Goal: Task Accomplishment & Management: Use online tool/utility

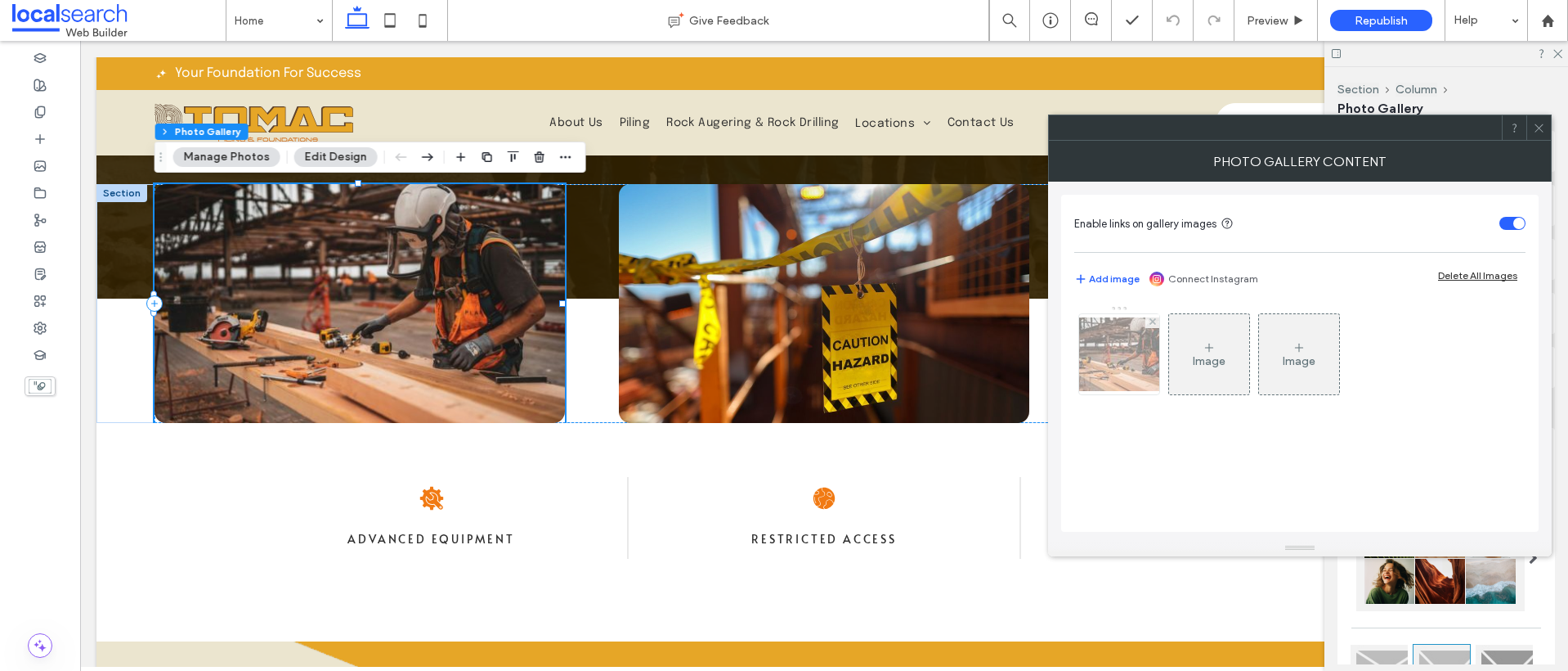
click at [1133, 349] on img at bounding box center [1119, 354] width 131 height 73
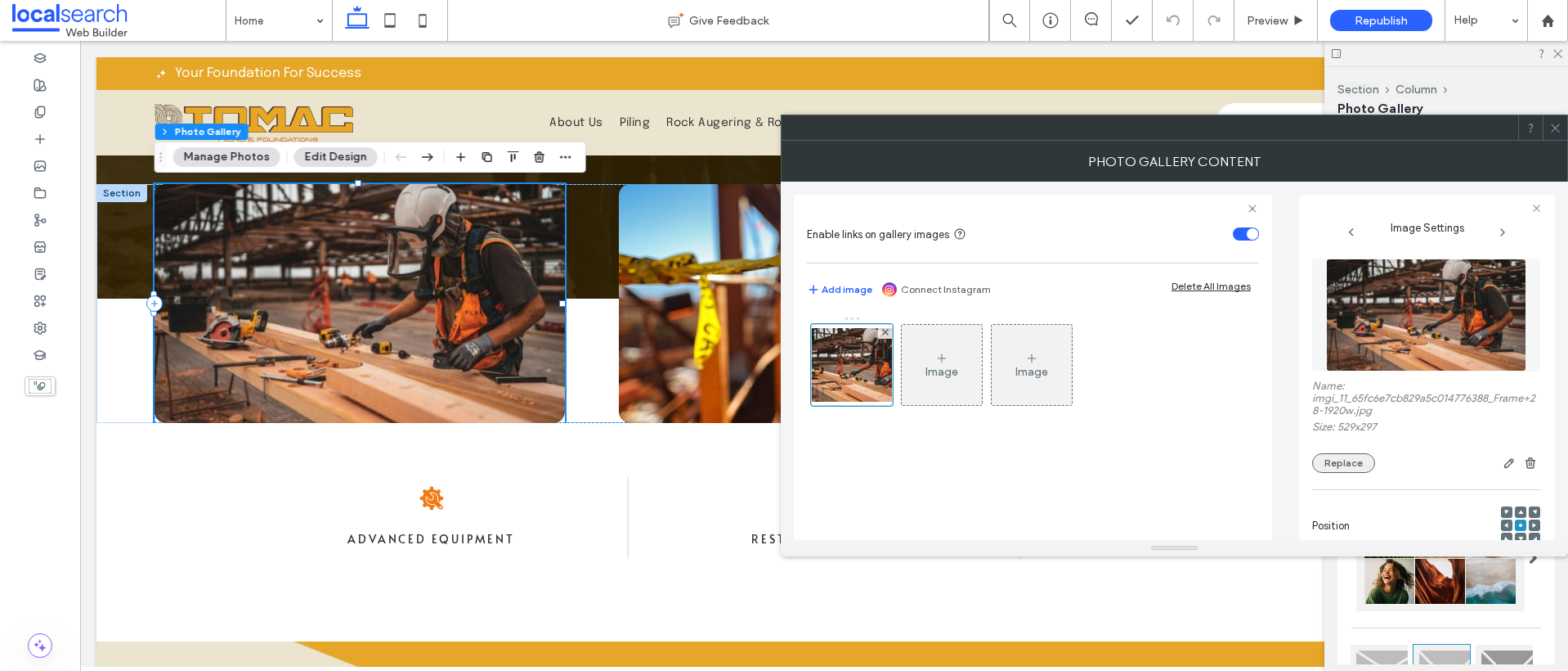
click at [1360, 461] on button "Replace" at bounding box center [1343, 462] width 63 height 19
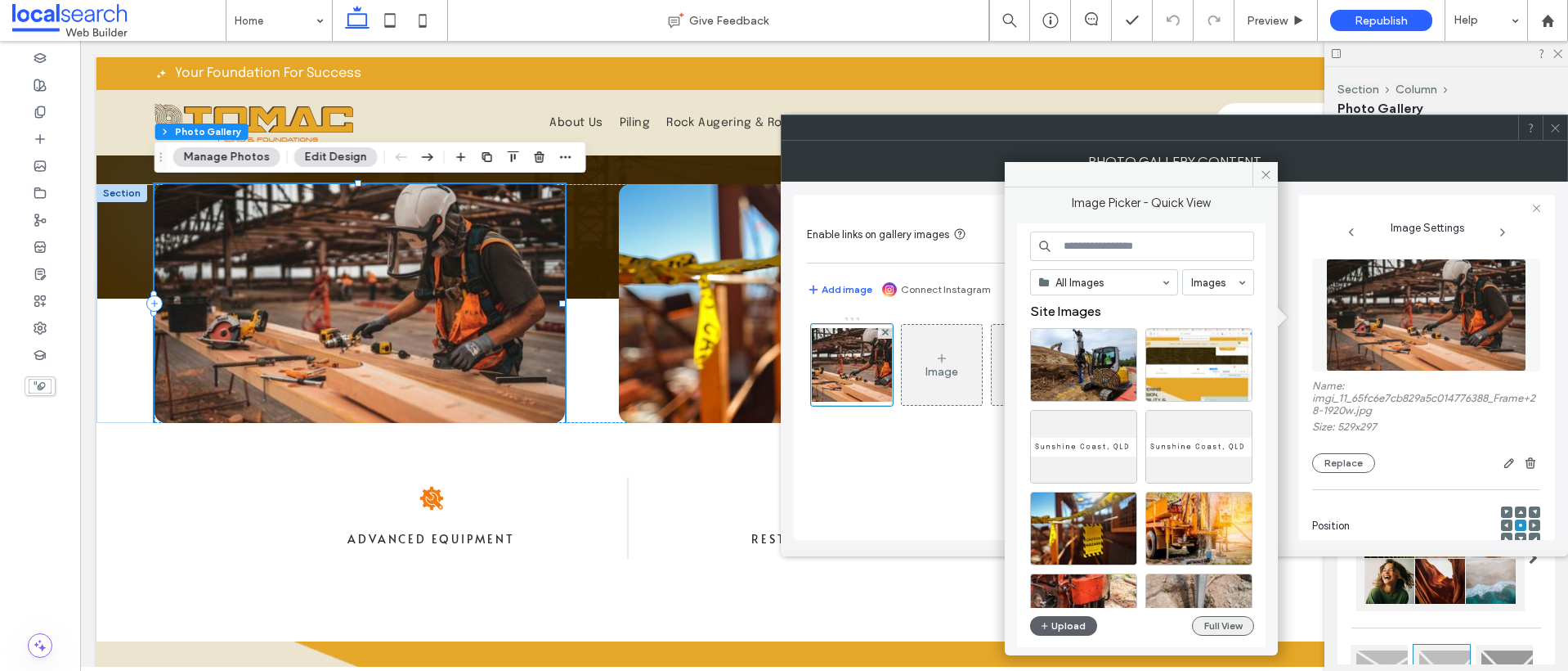
click at [1236, 633] on button "Full View" at bounding box center [1223, 626] width 62 height 19
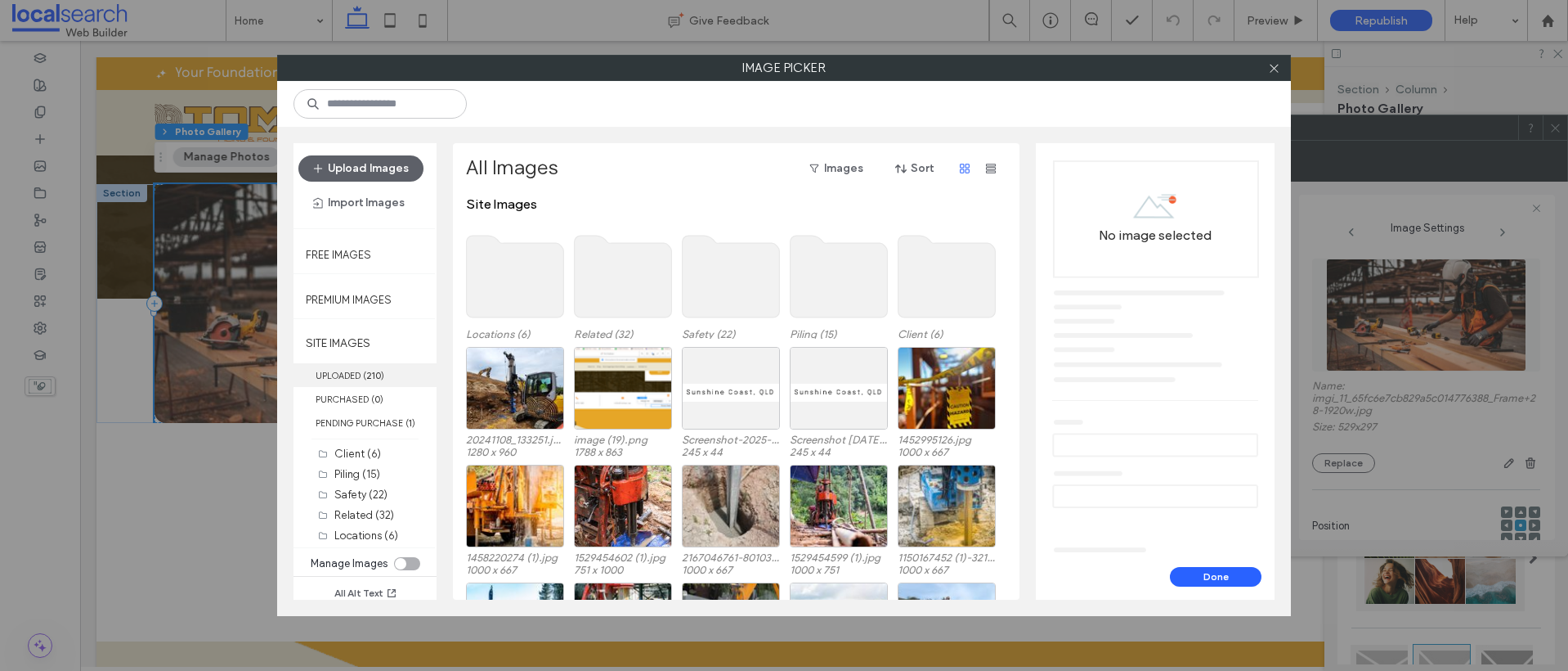
click at [368, 379] on b "210" at bounding box center [374, 375] width 15 height 11
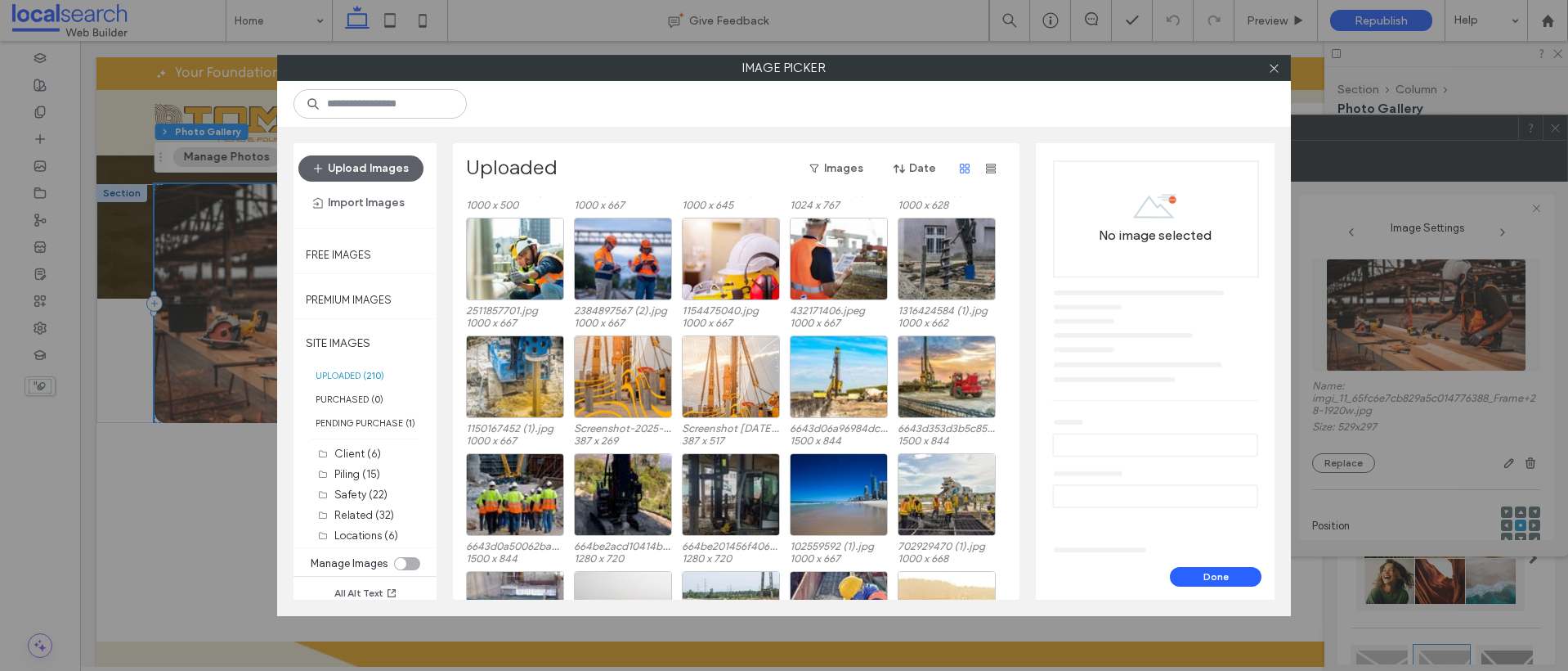
scroll to position [587, 0]
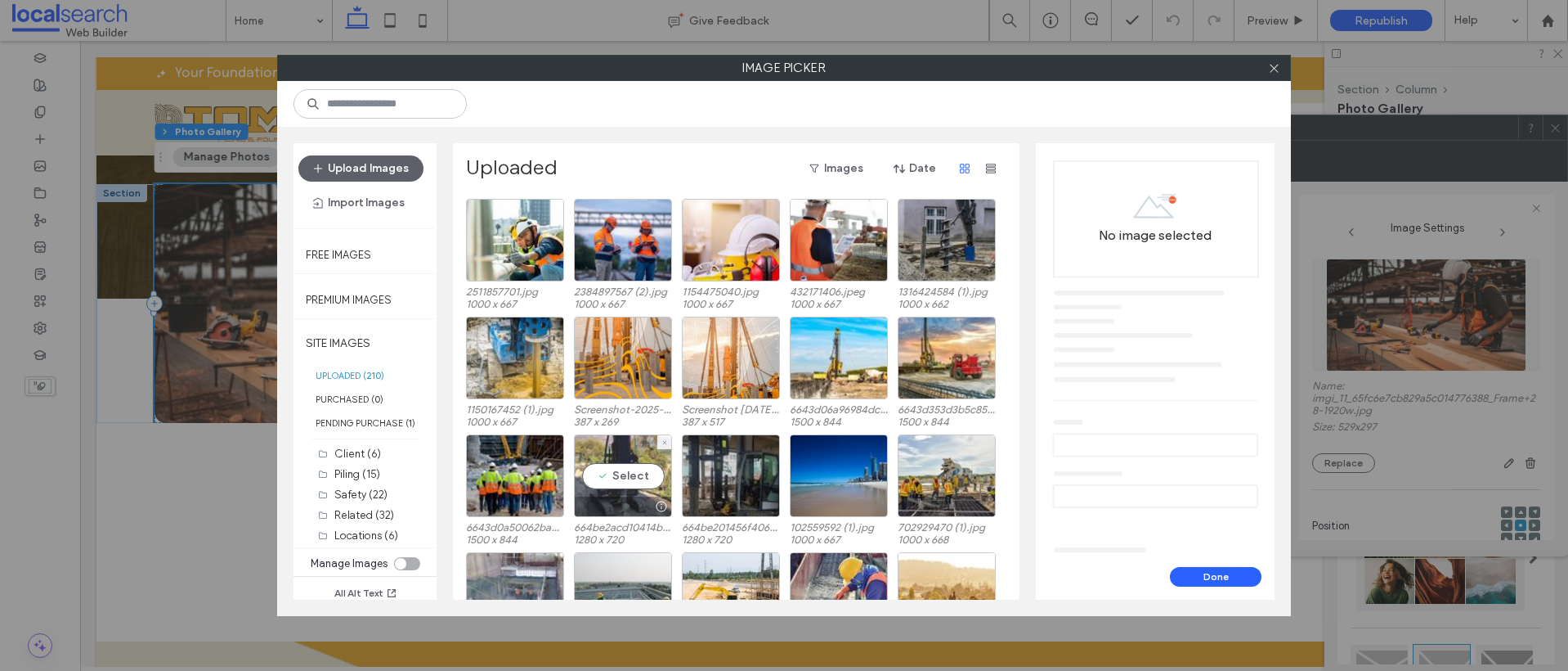
click at [619, 477] on div "Select" at bounding box center [623, 475] width 98 height 83
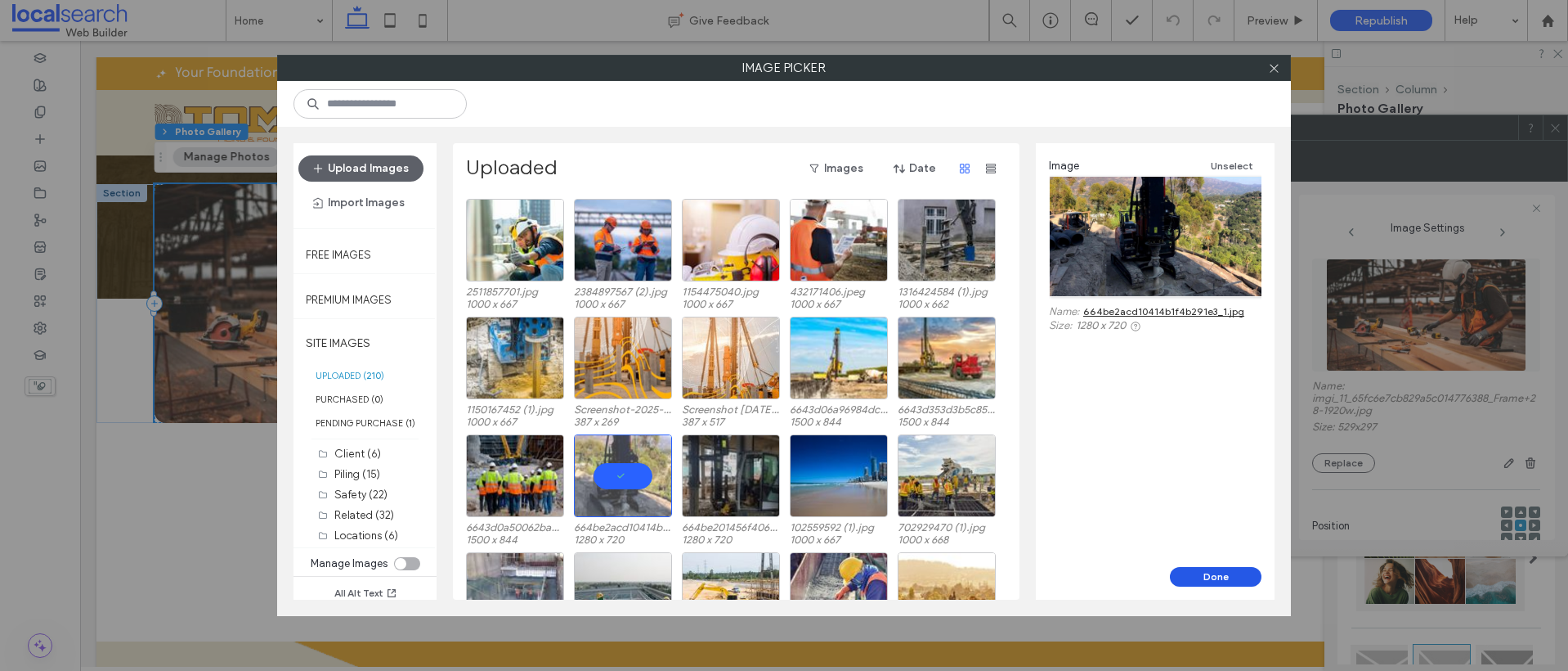
click at [1219, 582] on button "Done" at bounding box center [1215, 576] width 92 height 19
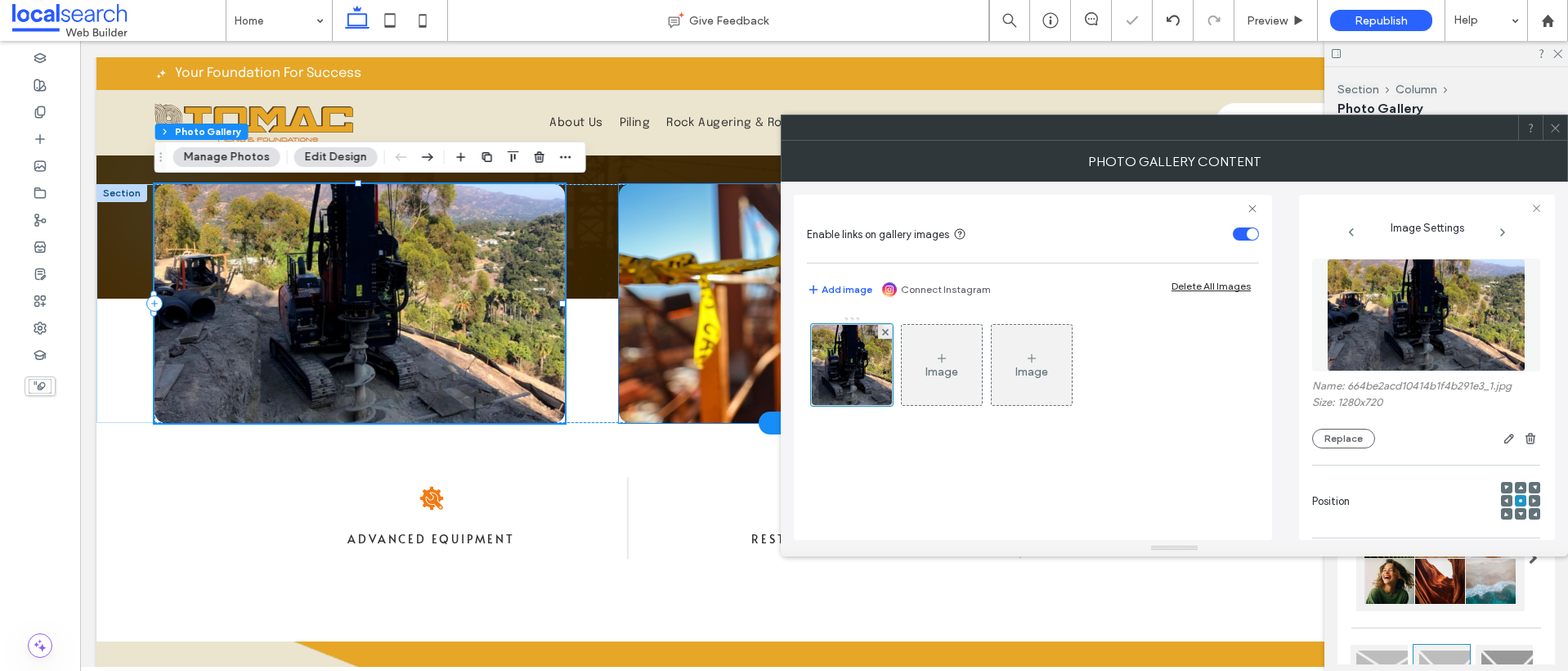
click at [700, 267] on link at bounding box center [824, 303] width 410 height 239
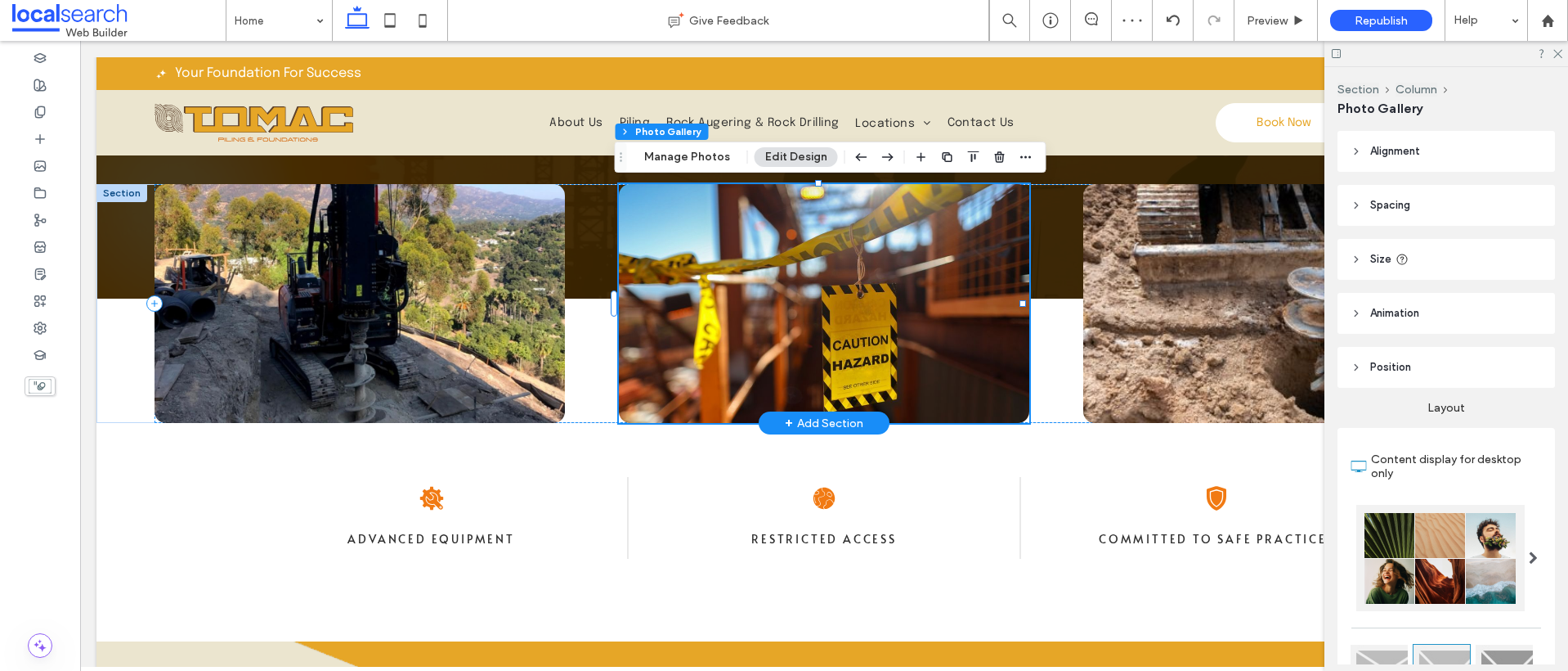
click at [779, 302] on link at bounding box center [824, 303] width 410 height 239
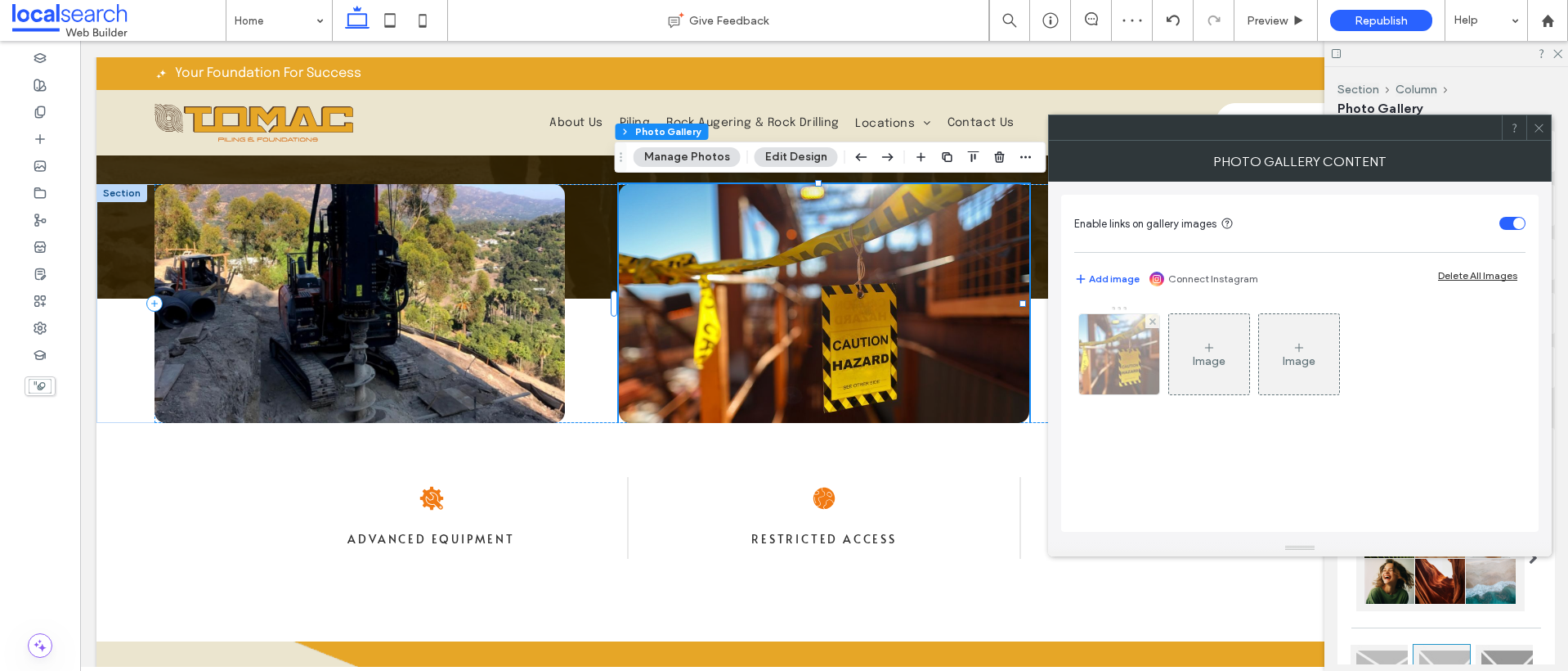
click at [1135, 362] on img at bounding box center [1119, 354] width 121 height 80
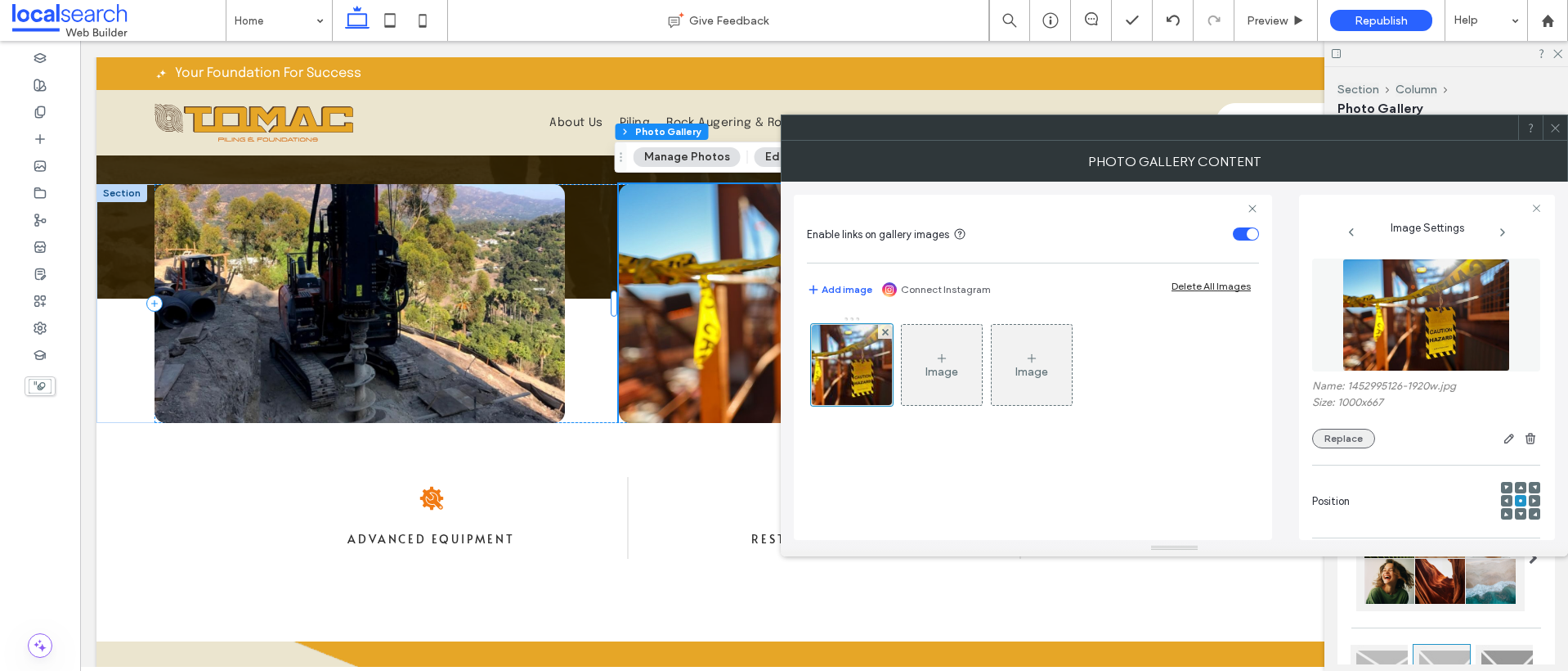
click at [1369, 445] on button "Replace" at bounding box center [1343, 438] width 63 height 19
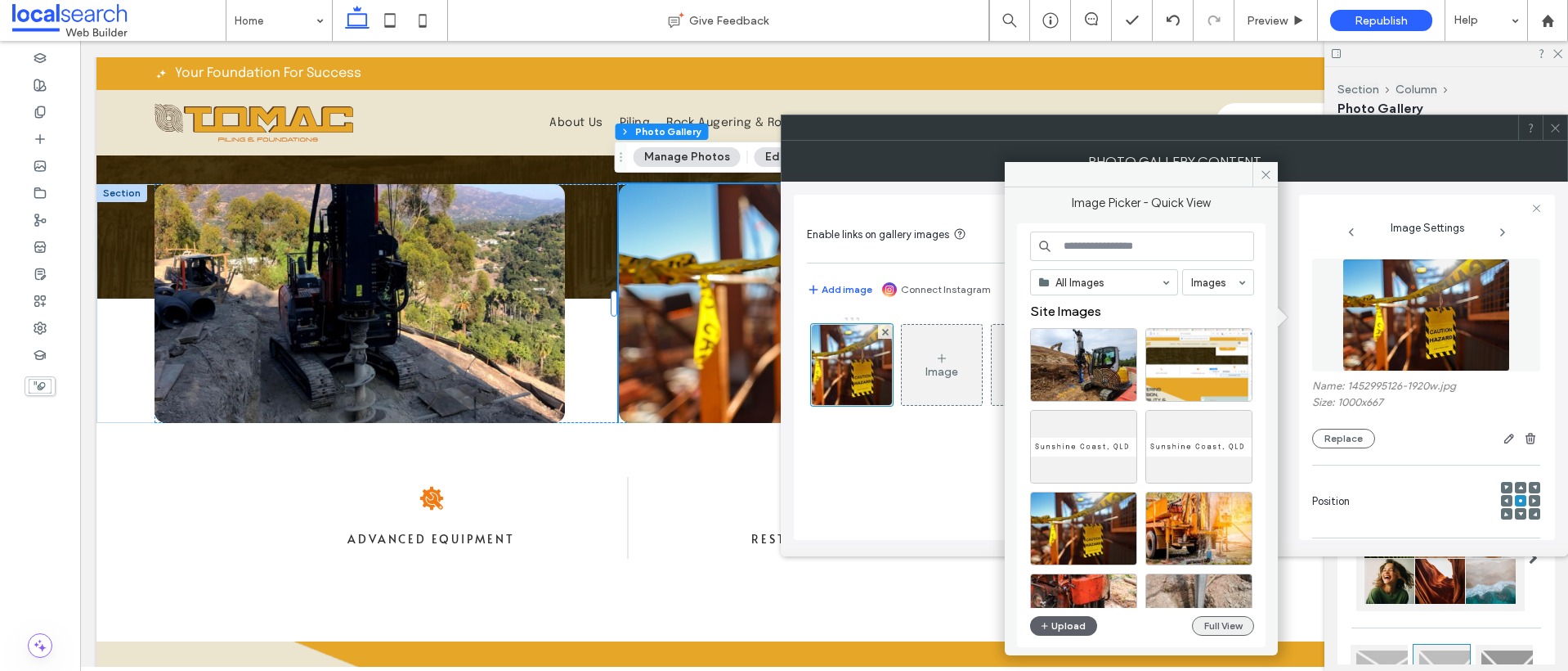
click at [1219, 626] on button "Full View" at bounding box center [1223, 626] width 62 height 19
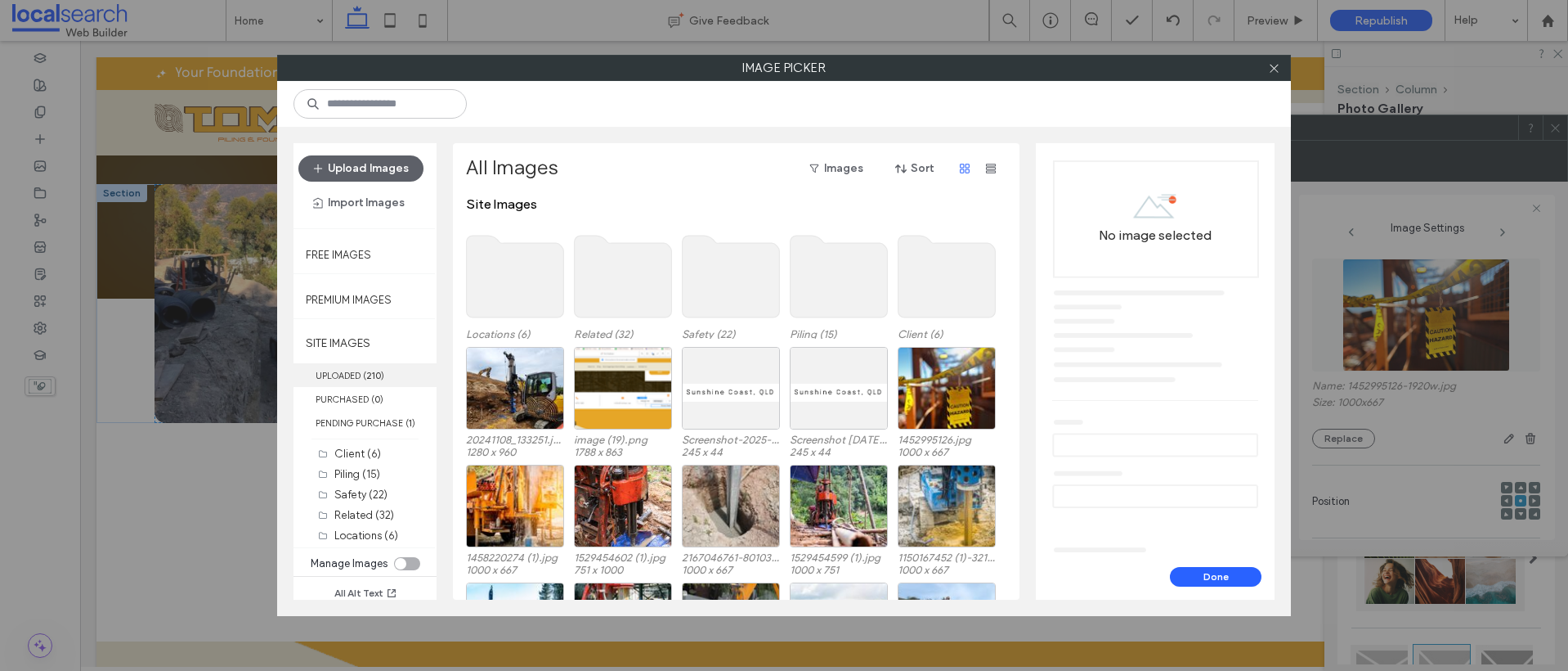
click at [345, 380] on label "UPLOADED ( 210 )" at bounding box center [365, 375] width 143 height 24
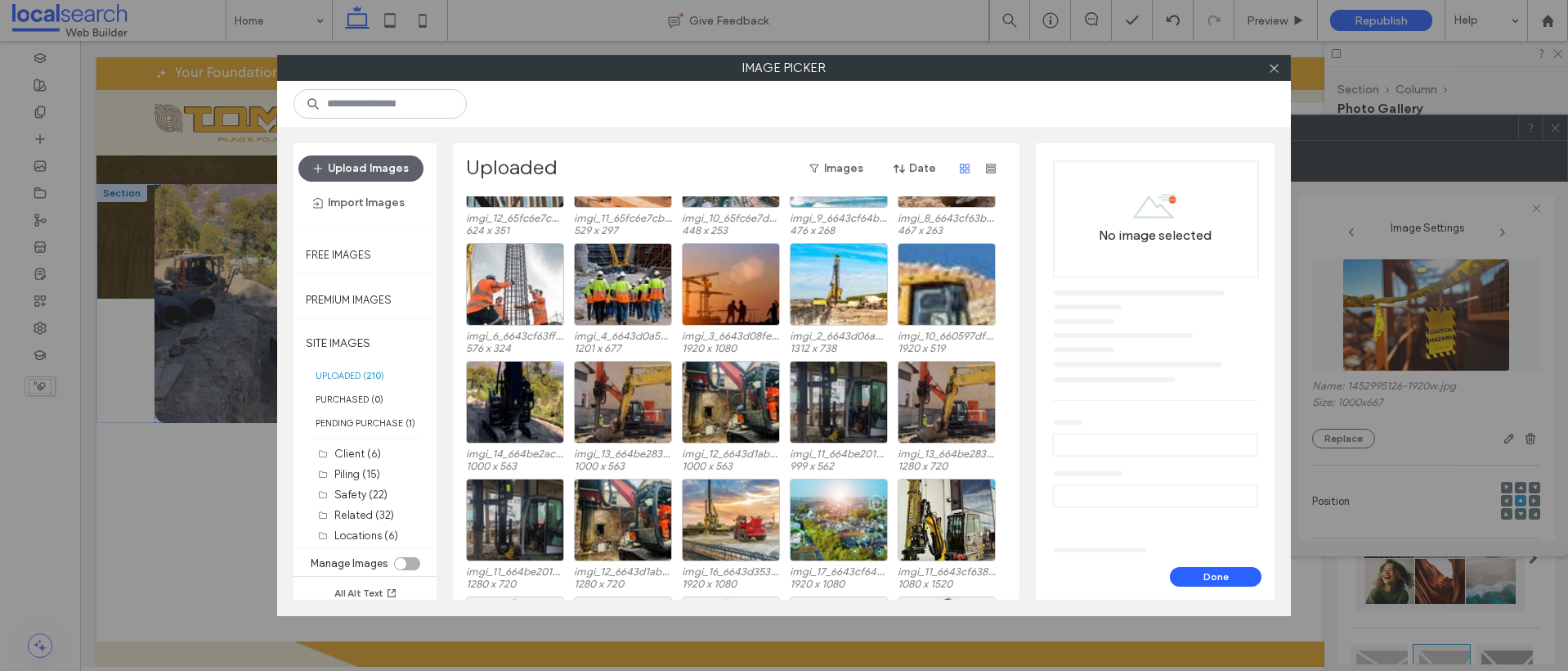
scroll to position [3361, 0]
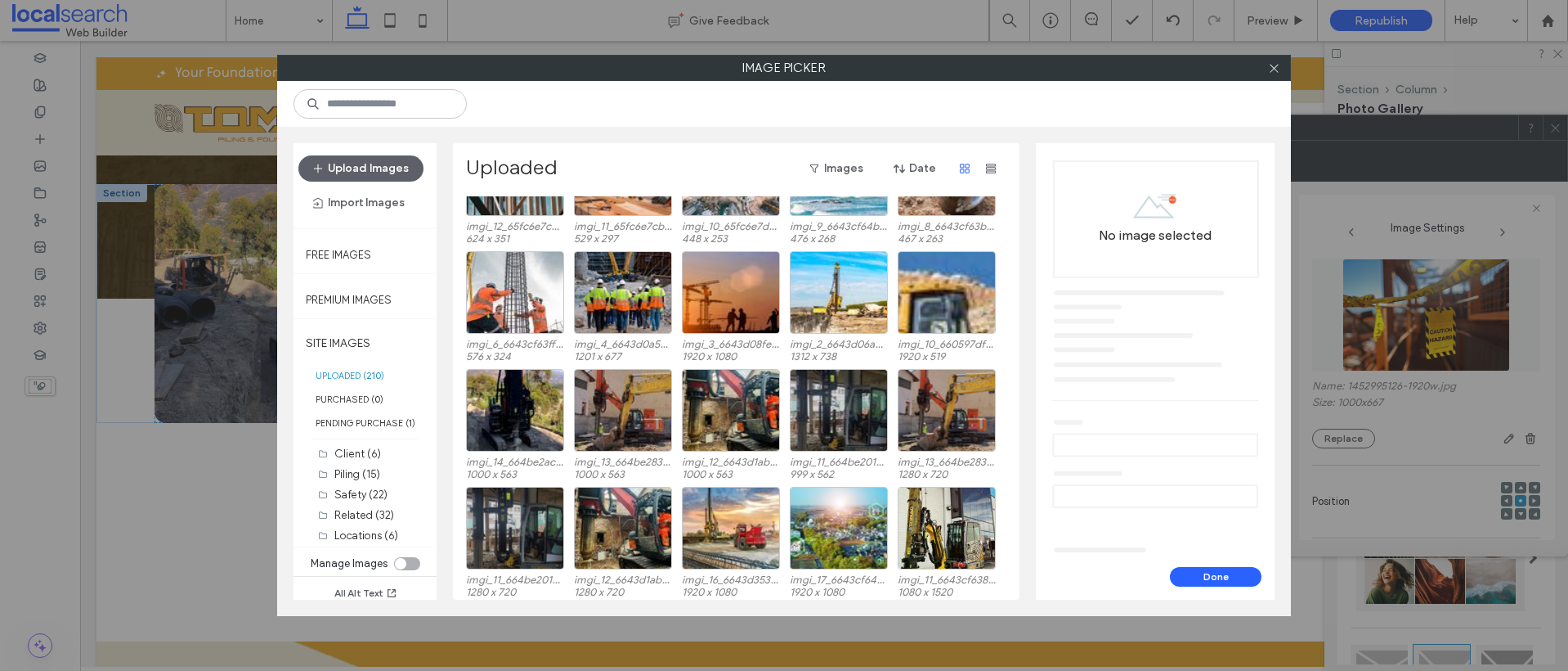
click at [336, 373] on label "UPLOADED ( 210 )" at bounding box center [365, 375] width 143 height 24
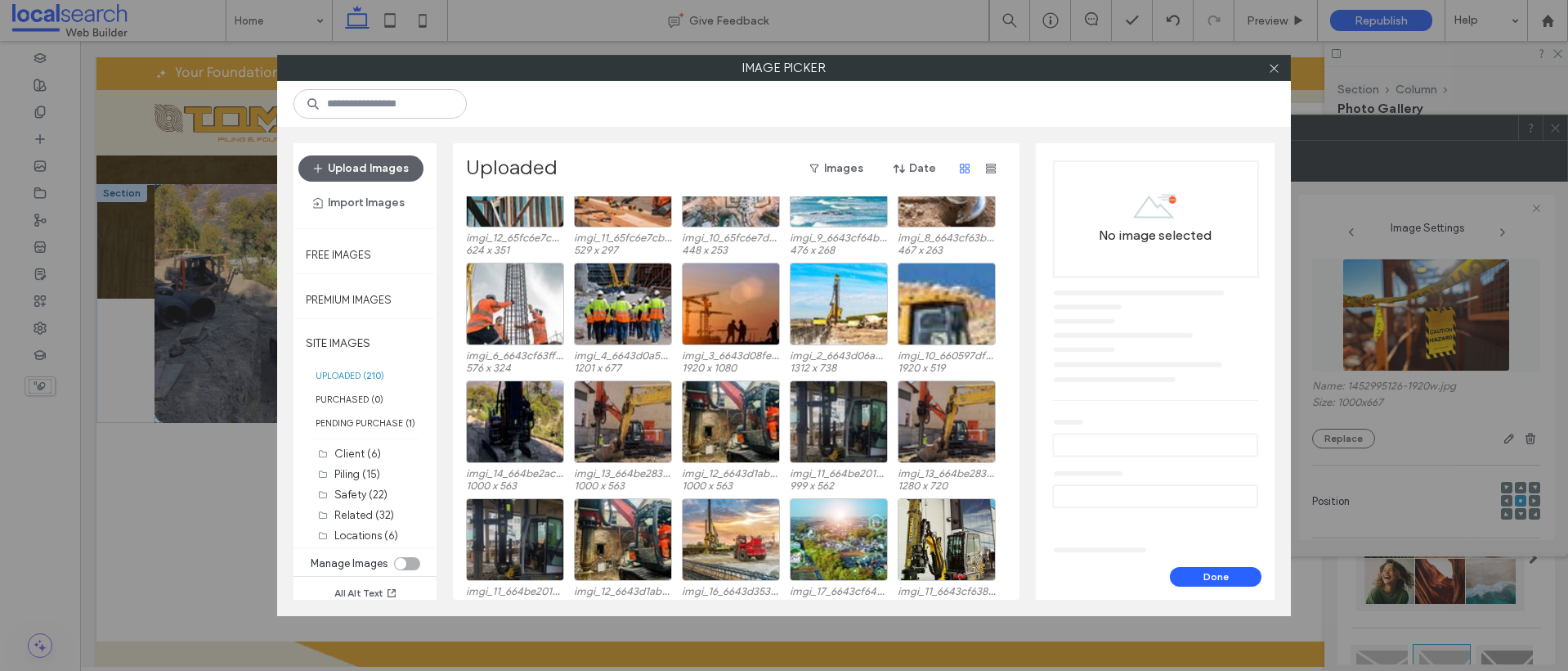
scroll to position [3332, 0]
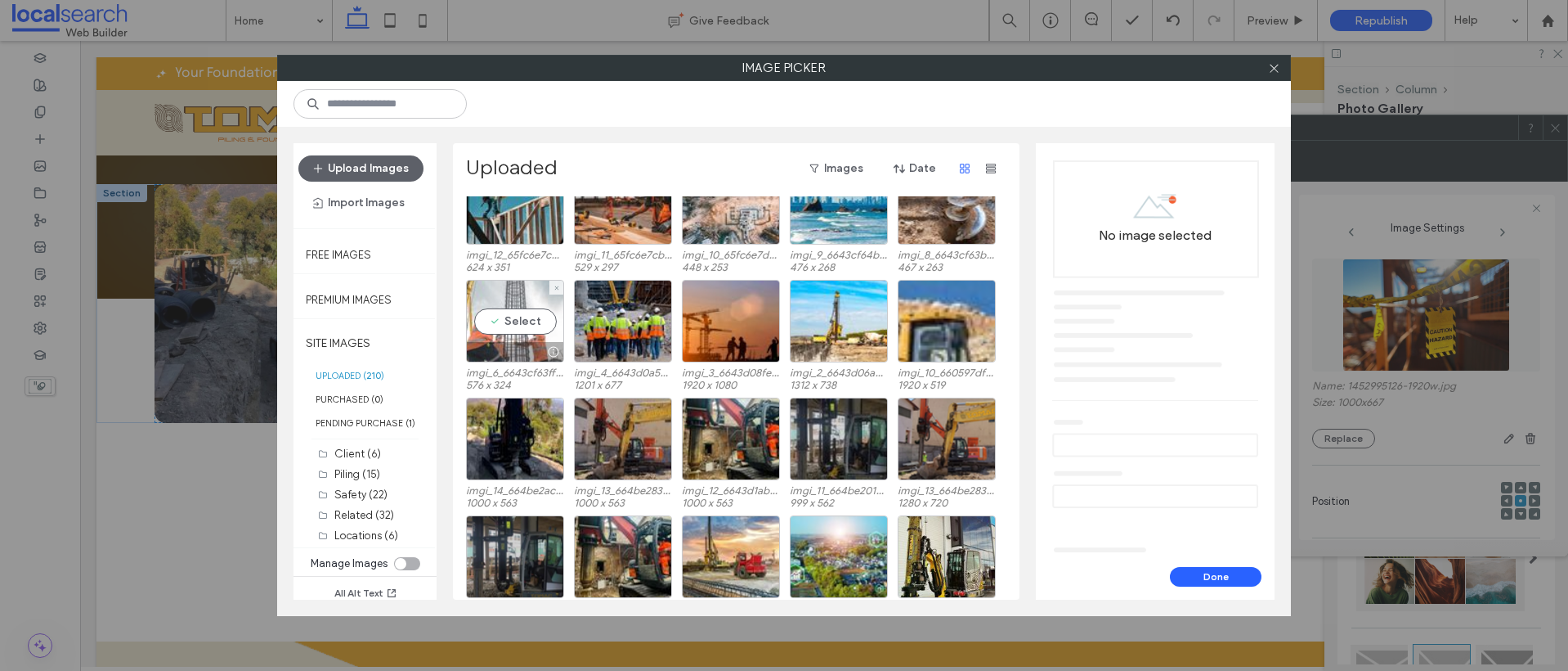
click at [516, 330] on div "Select" at bounding box center [515, 320] width 98 height 83
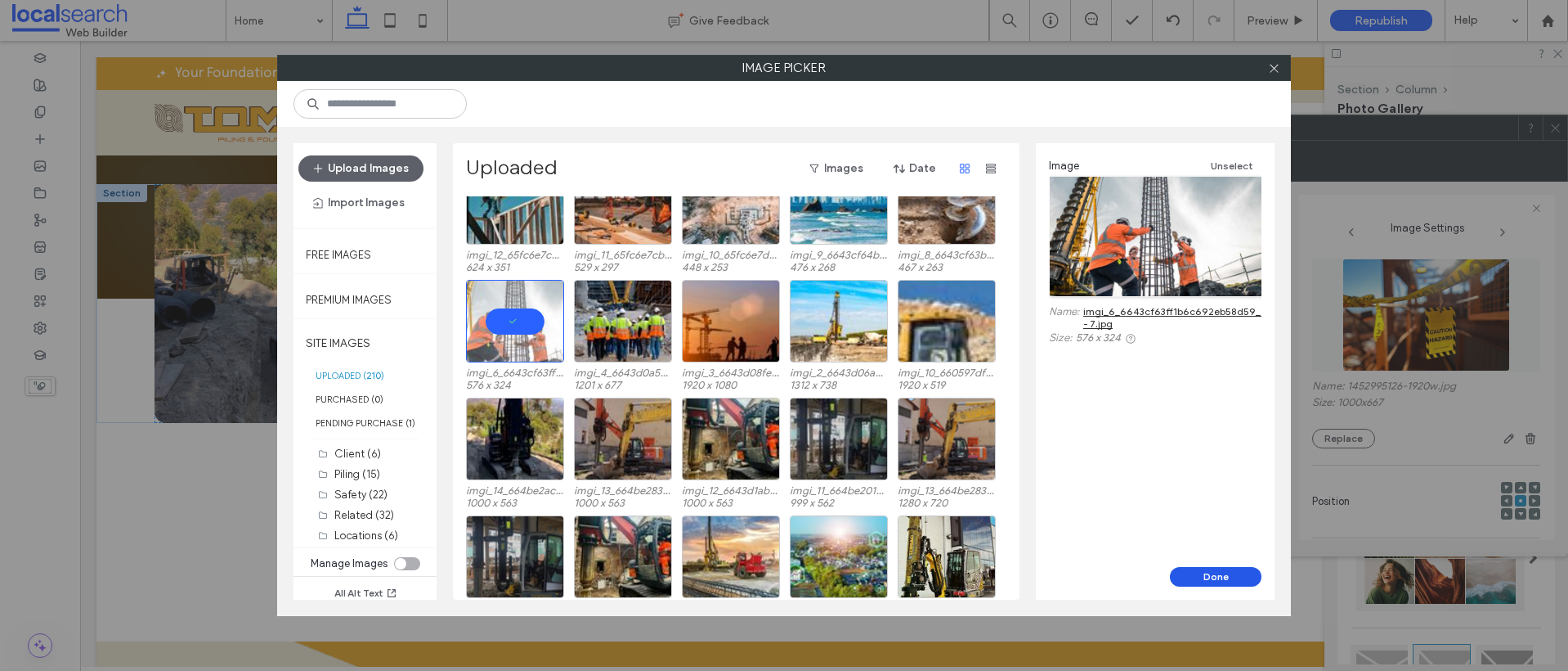
click at [1221, 575] on button "Done" at bounding box center [1215, 576] width 92 height 19
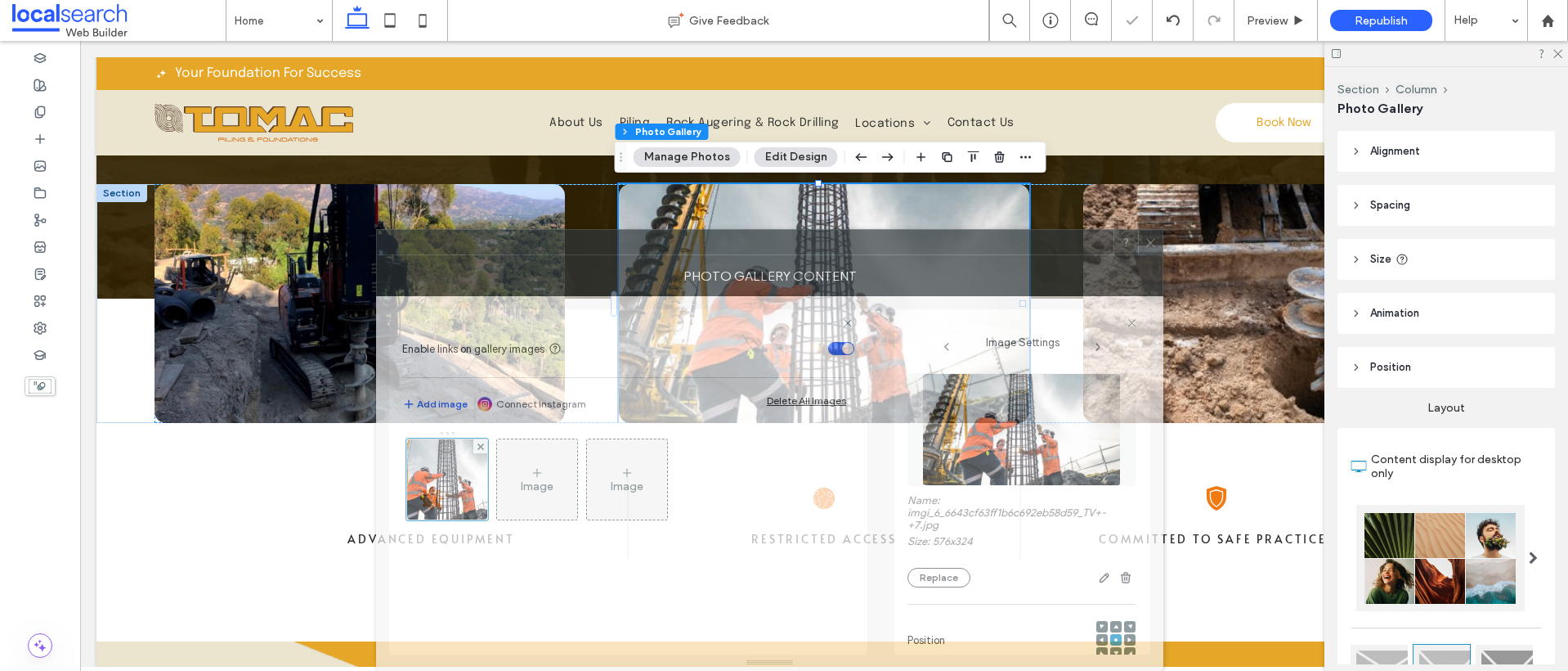
drag, startPoint x: 1139, startPoint y: 137, endPoint x: 890, endPoint y: 300, distance: 297.6
click at [729, 308] on div "**********" at bounding box center [769, 450] width 788 height 442
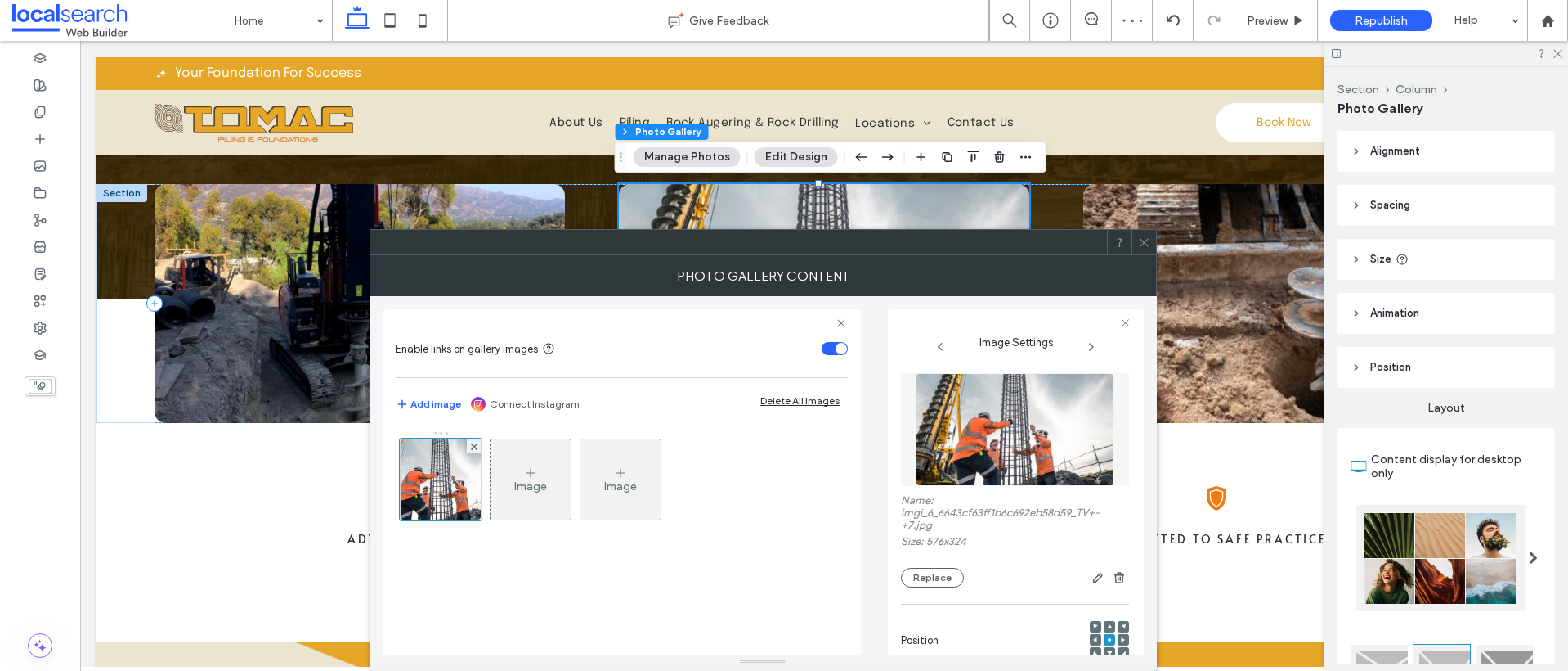
click at [1150, 240] on div at bounding box center [1144, 242] width 24 height 24
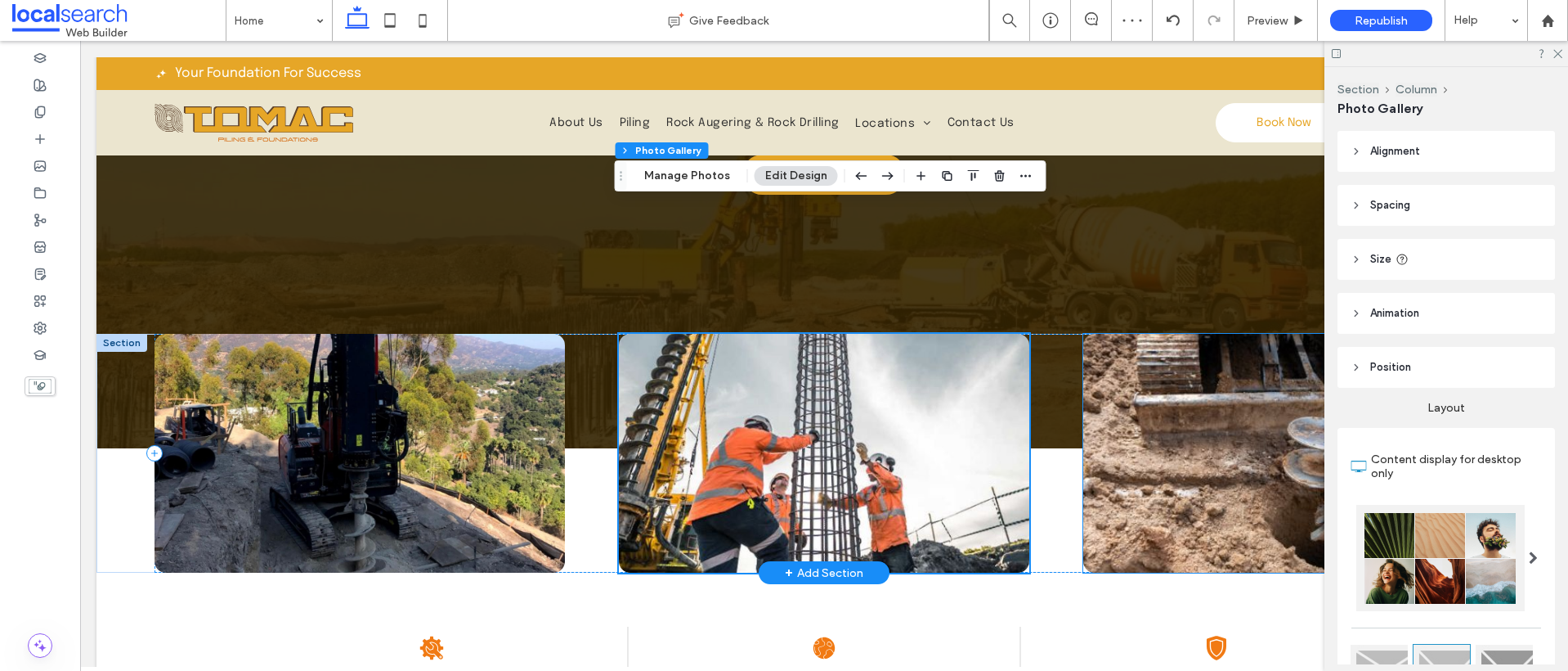
scroll to position [308, 0]
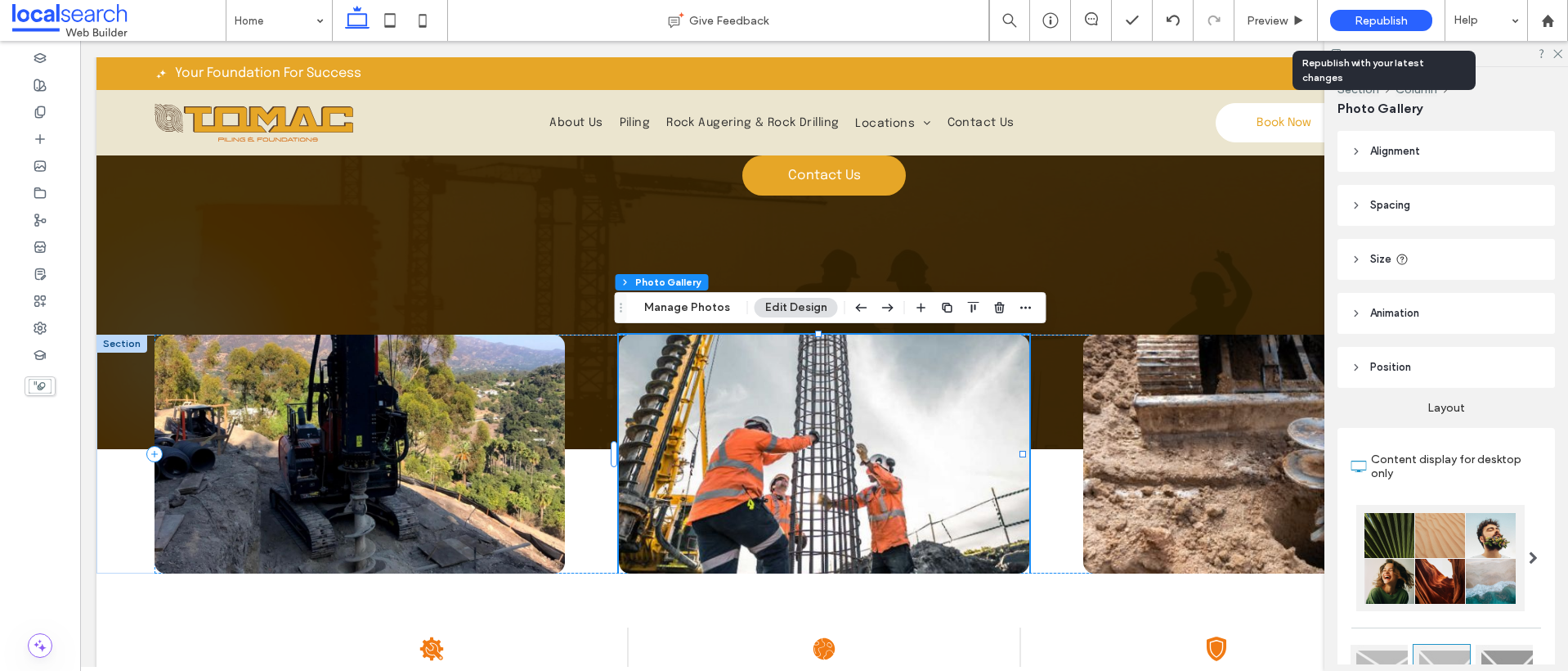
drag, startPoint x: 1381, startPoint y: 12, endPoint x: 1341, endPoint y: 15, distance: 40.1
click at [1381, 11] on div "Republish" at bounding box center [1382, 20] width 102 height 21
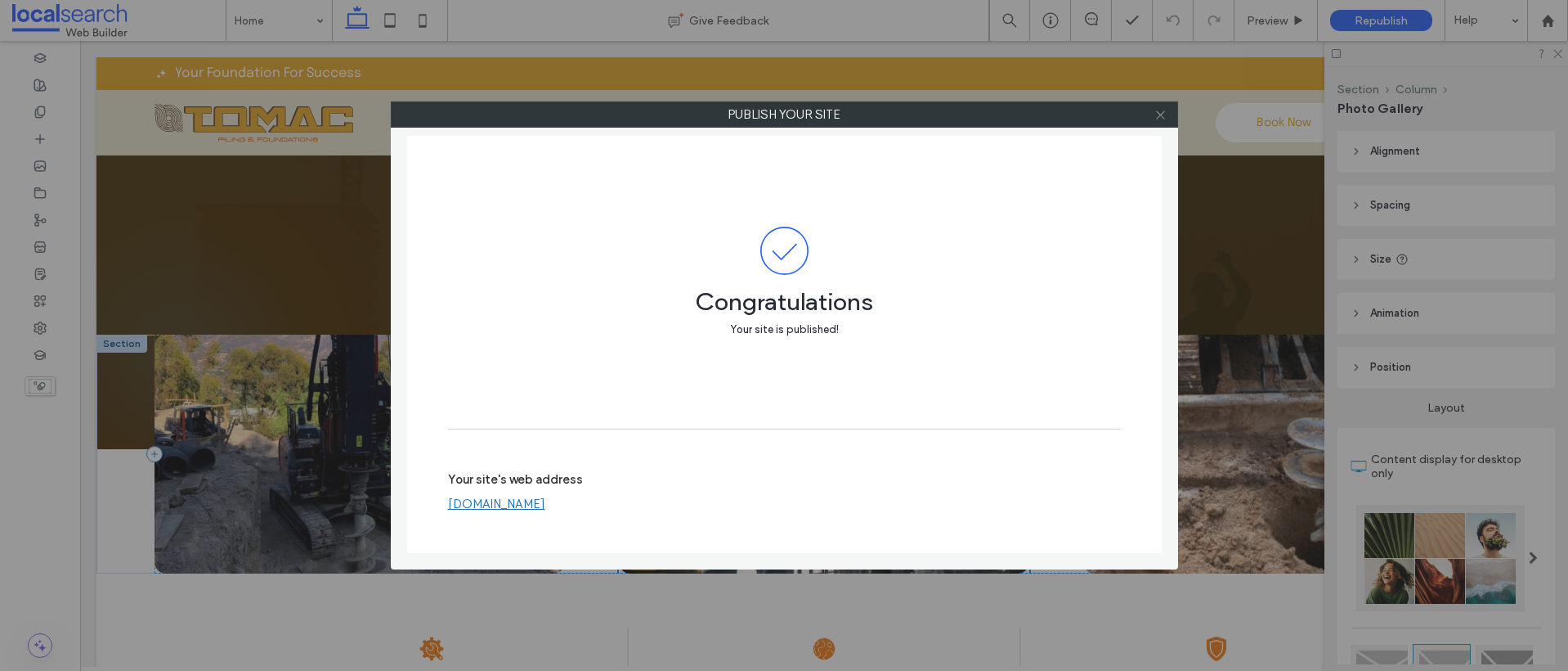
click at [1162, 115] on icon at bounding box center [1160, 114] width 12 height 12
